Goal: Transaction & Acquisition: Purchase product/service

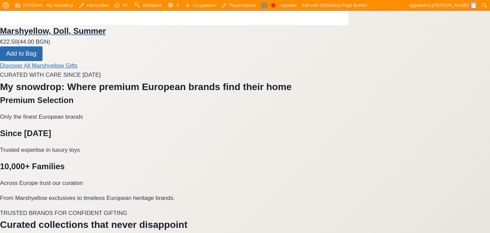
scroll to position [2386, 0]
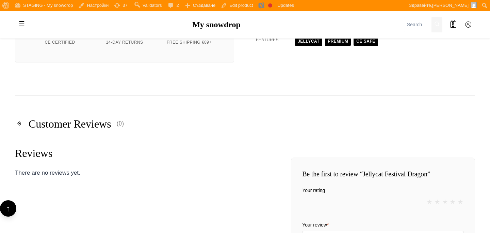
scroll to position [510, 0]
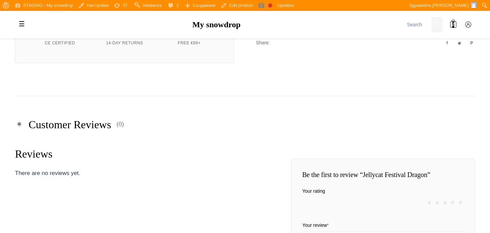
scroll to position [338, 0]
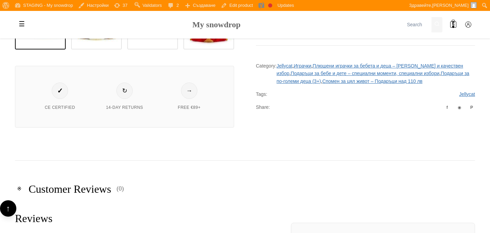
click at [219, 22] on link "My snowdrop" at bounding box center [216, 24] width 48 height 9
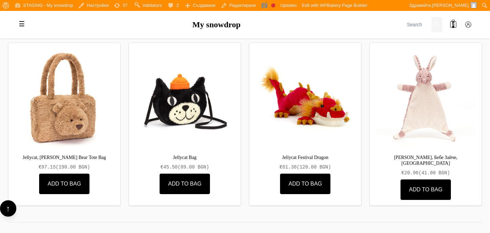
scroll to position [2335, 0]
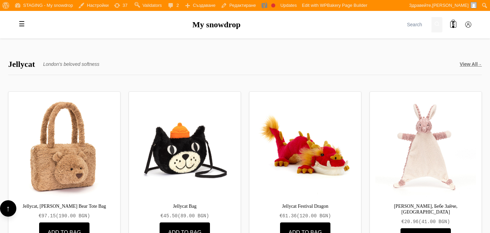
click at [286, 128] on img at bounding box center [305, 147] width 103 height 103
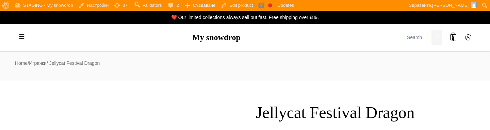
scroll to position [5, 0]
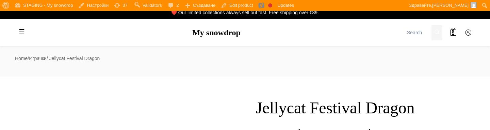
click at [77, 62] on nav "Home / Играчки / Jellycat Festival Dragon" at bounding box center [245, 58] width 460 height 7
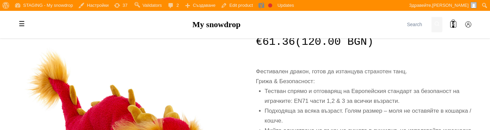
scroll to position [95, 0]
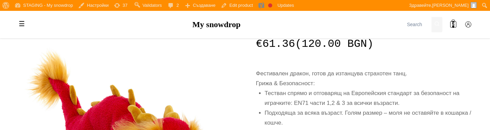
click at [261, 75] on div "Фестивален дракон, готов да изтанцува страхотен танц." at bounding box center [365, 74] width 219 height 10
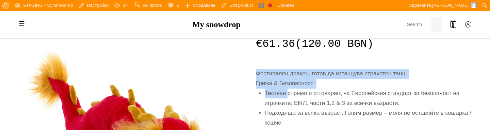
drag, startPoint x: 261, startPoint y: 75, endPoint x: 271, endPoint y: 97, distance: 24.1
click at [272, 97] on div "Фестивален дракон, готов да изтанцува страхотен танц. Грижа & Безопасност: Тест…" at bounding box center [365, 132] width 219 height 127
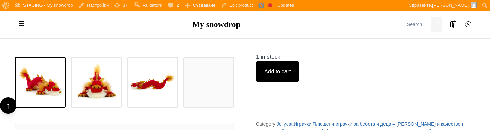
scroll to position [279, 0]
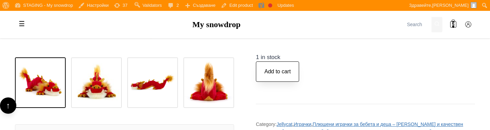
click at [287, 82] on button "Add to cart" at bounding box center [277, 72] width 43 height 20
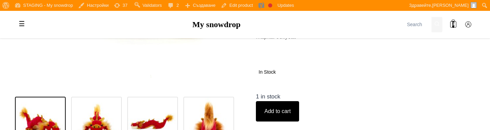
scroll to position [242, 0]
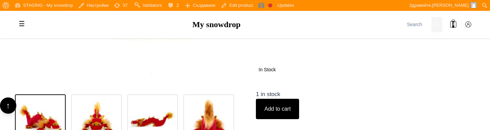
click at [335, 84] on div "Jellycat Festival Dragon € 61.36 (120.00 BGN) Фестивален дракон, готов да изтан…" at bounding box center [365, 34] width 219 height 346
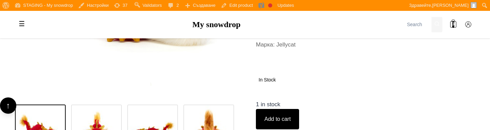
scroll to position [236, 0]
